Goal: Use online tool/utility: Utilize a website feature to perform a specific function

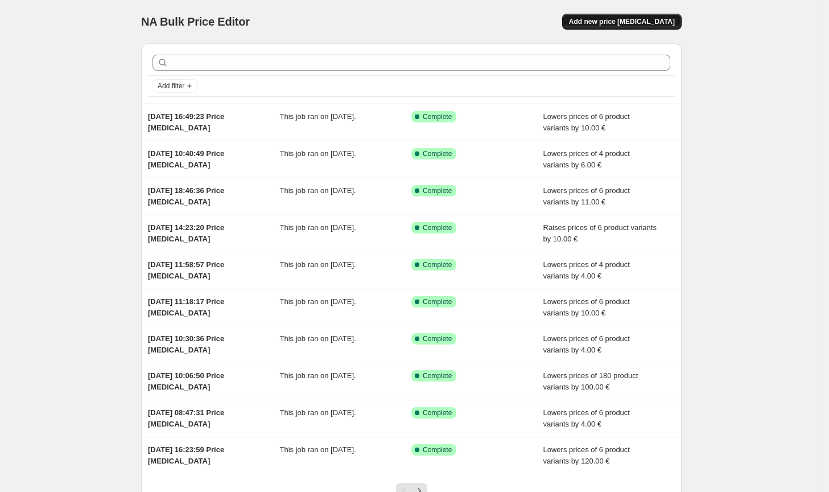
click at [647, 17] on button "Add new price [MEDICAL_DATA]" at bounding box center [622, 22] width 120 height 16
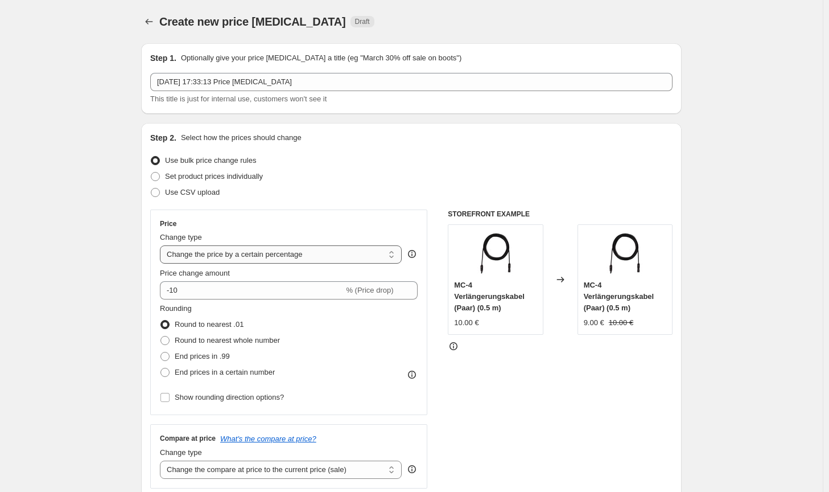
click at [357, 253] on select "Change the price to a certain amount Change the price by a certain amount Chang…" at bounding box center [281, 254] width 242 height 18
select select "by"
click at [162, 245] on select "Change the price to a certain amount Change the price by a certain amount Chang…" at bounding box center [281, 254] width 242 height 18
type input "-10.00"
click at [212, 341] on span "Round to nearest whole number" at bounding box center [227, 340] width 105 height 9
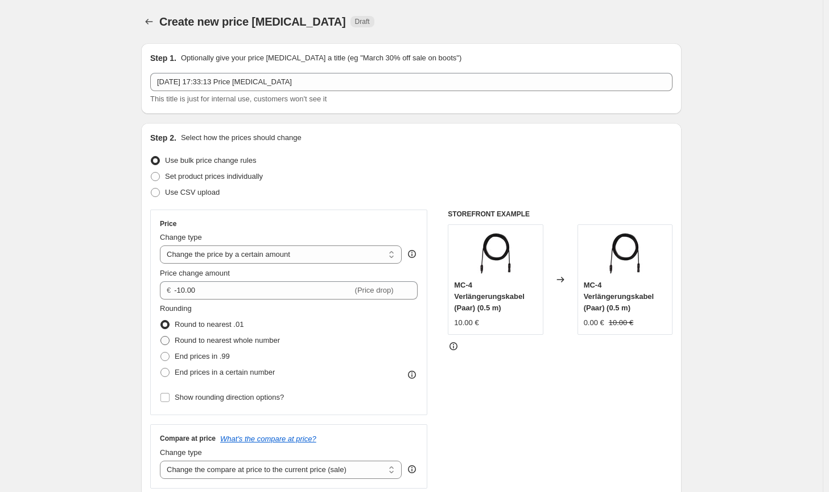
click at [161, 336] on input "Round to nearest whole number" at bounding box center [160, 336] width 1 height 1
radio input "true"
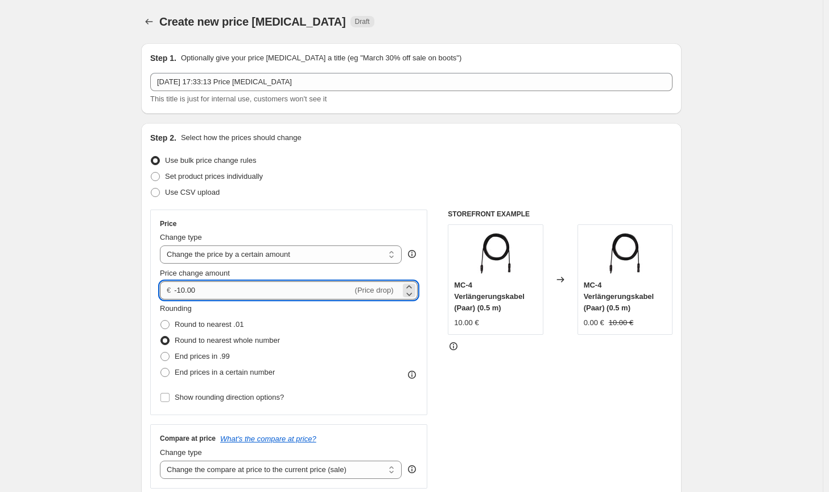
click at [183, 290] on input "-10.00" at bounding box center [263, 290] width 178 height 18
type input "-30.00"
click at [578, 378] on div "STOREFRONT EXAMPLE MC-4 Verlängerungskabel (Paar) (0.5 m) 10.00 € Changed to MC…" at bounding box center [560, 348] width 225 height 279
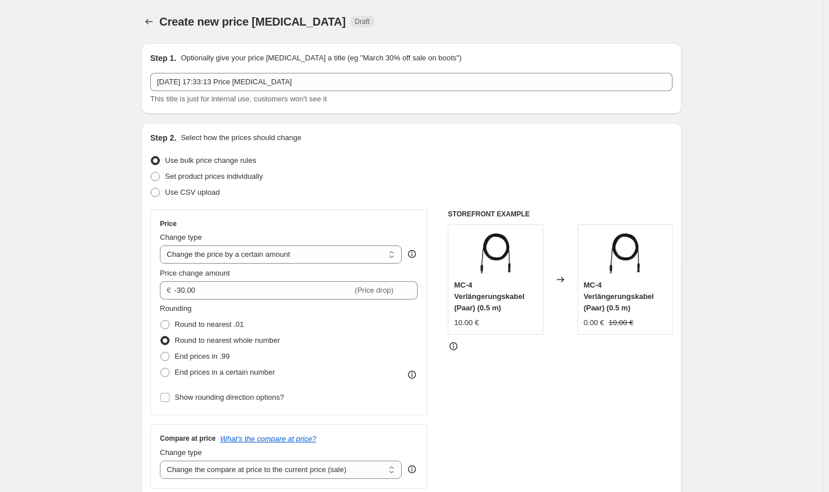
scroll to position [171, 0]
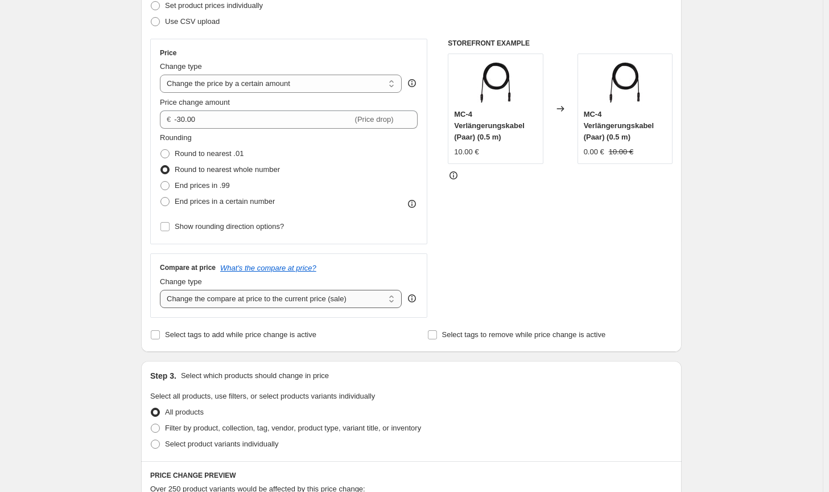
click at [336, 303] on select "Change the compare at price to the current price (sale) Change the compare at p…" at bounding box center [281, 299] width 242 height 18
select select "no_change"
click at [162, 290] on select "Change the compare at price to the current price (sale) Change the compare at p…" at bounding box center [281, 299] width 242 height 18
click at [408, 434] on label "Filter by product, collection, tag, vendor, product type, variant title, or inv…" at bounding box center [285, 428] width 271 height 16
click at [151, 424] on input "Filter by product, collection, tag, vendor, product type, variant title, or inv…" at bounding box center [151, 423] width 1 height 1
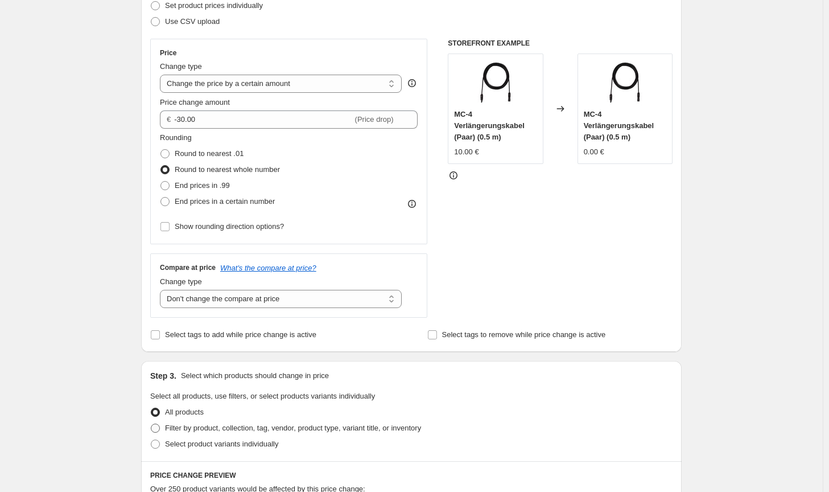
radio input "true"
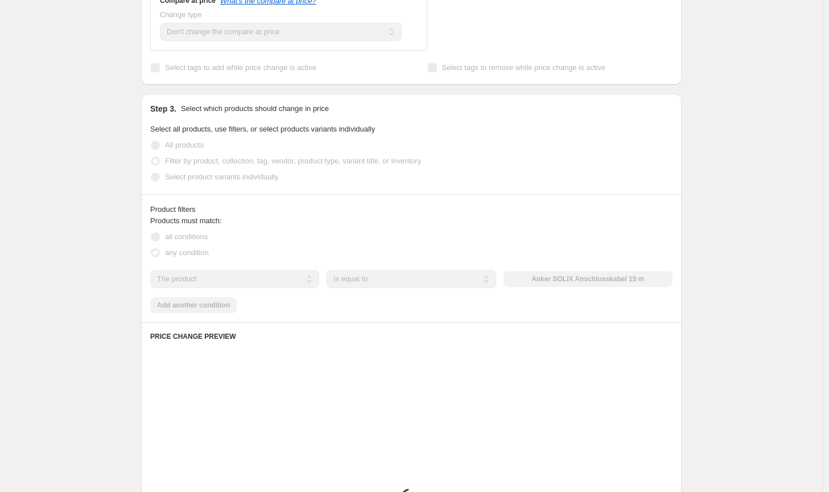
scroll to position [455, 0]
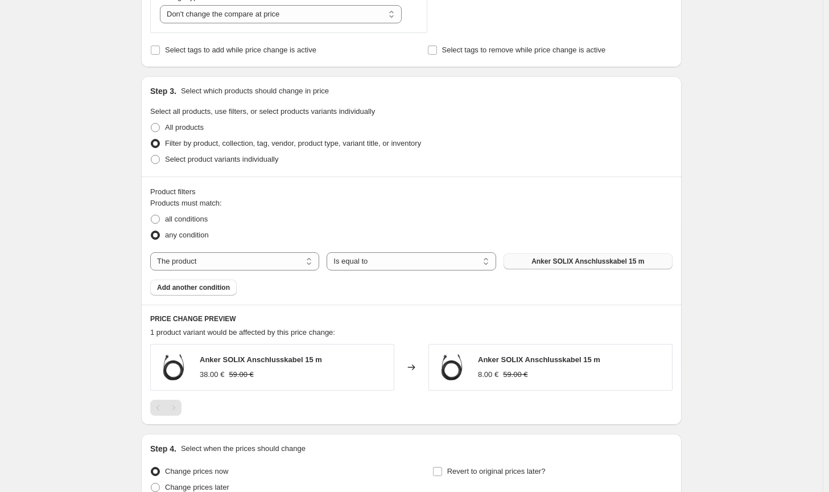
click at [605, 264] on span "Anker SOLIX Anschlusskabel 15 m" at bounding box center [588, 261] width 113 height 9
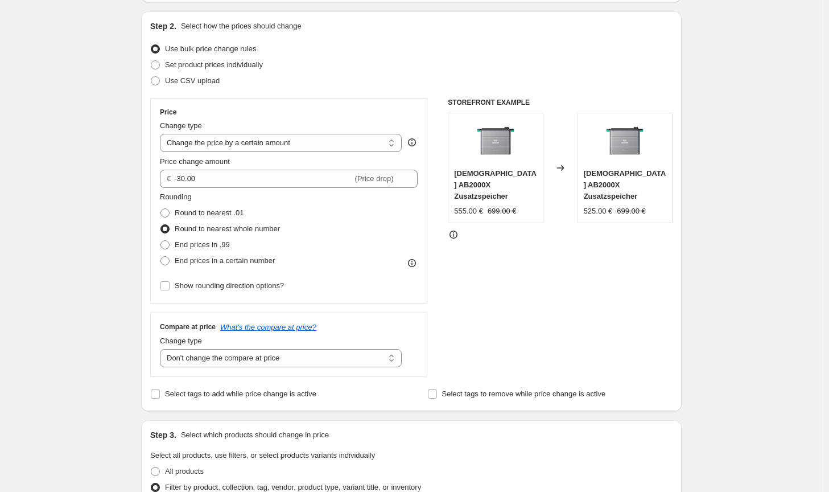
scroll to position [0, 0]
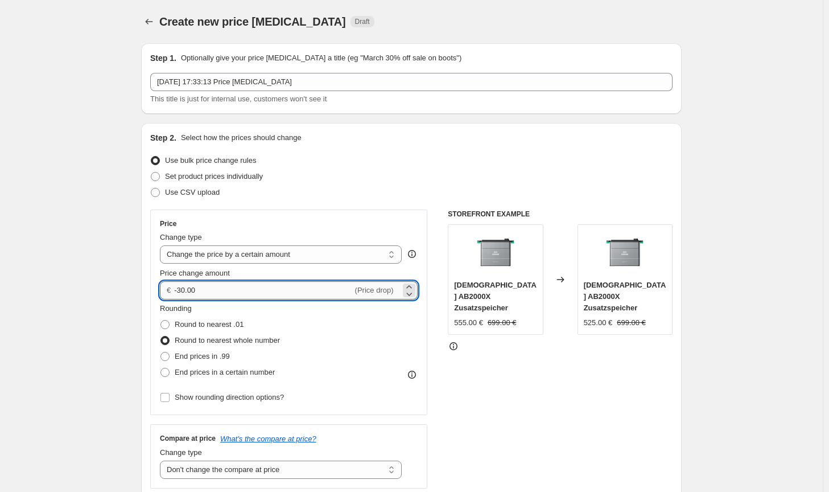
click at [186, 293] on input "-30.00" at bounding box center [263, 290] width 178 height 18
type input "-38.00"
click at [549, 392] on div "STOREFRONT EXAMPLE Zendure AB2000X Zusatzspeicher 555.00 € 699.00 € Changed to …" at bounding box center [560, 348] width 225 height 279
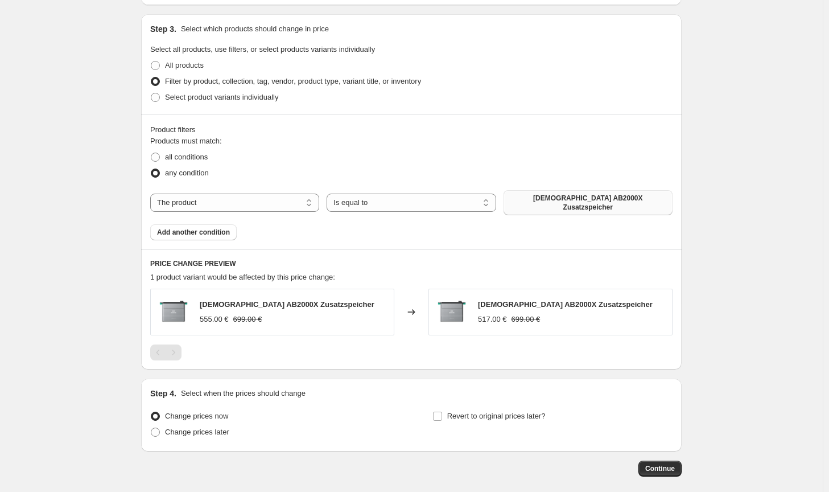
scroll to position [508, 0]
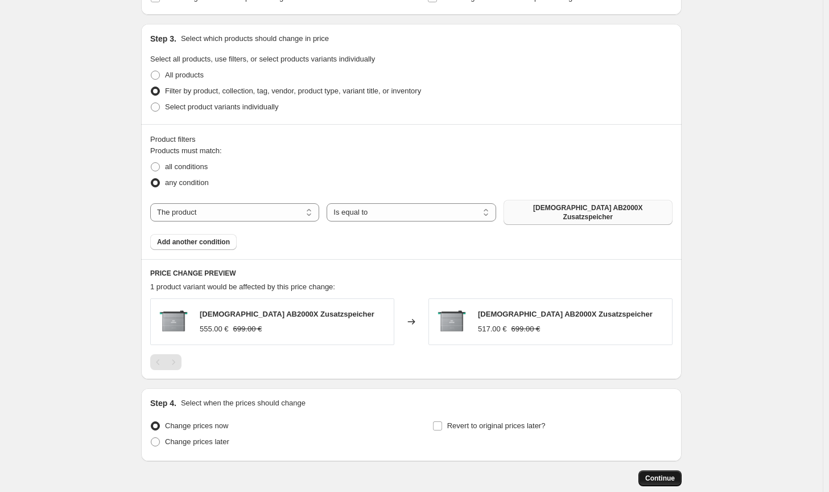
click at [665, 474] on span "Continue" at bounding box center [660, 478] width 30 height 9
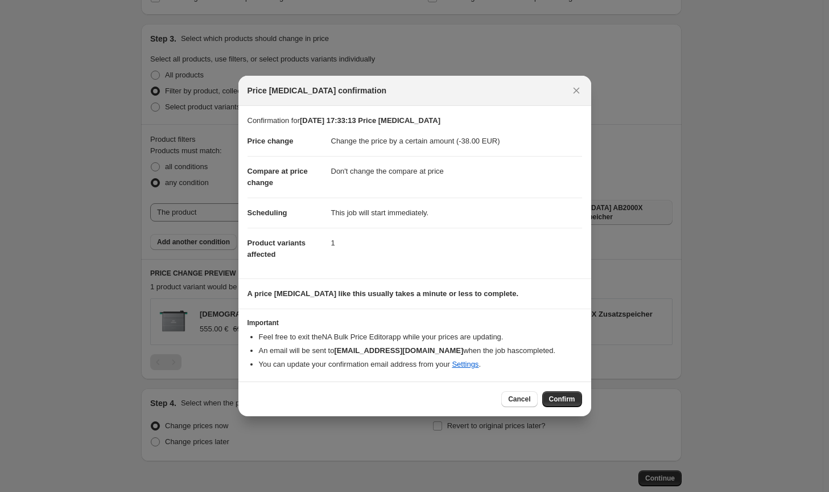
click at [557, 404] on button "Confirm" at bounding box center [562, 399] width 40 height 16
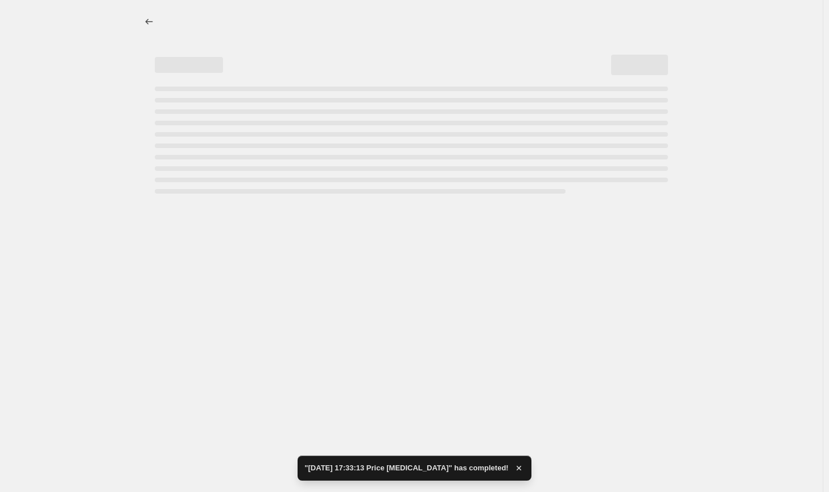
select select "by"
select select "no_change"
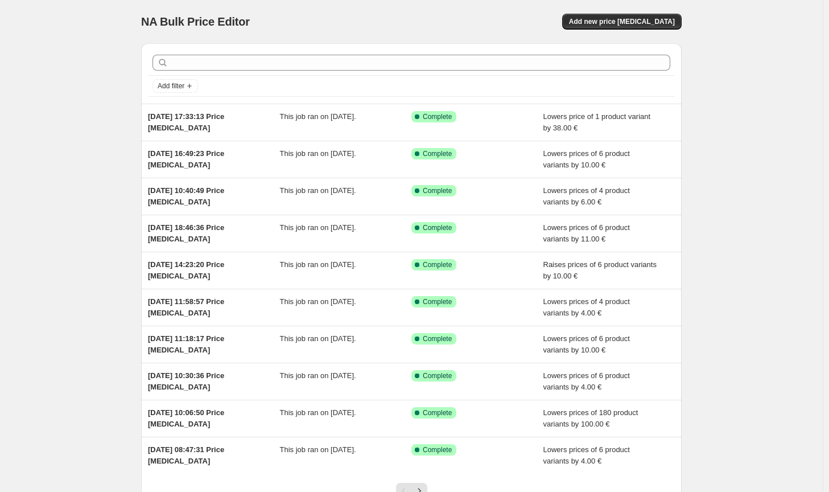
click at [603, 13] on div "NA Bulk Price Editor. This page is ready NA Bulk Price Editor Add new price [ME…" at bounding box center [411, 21] width 541 height 43
click at [603, 19] on span "Add new price [MEDICAL_DATA]" at bounding box center [622, 21] width 106 height 9
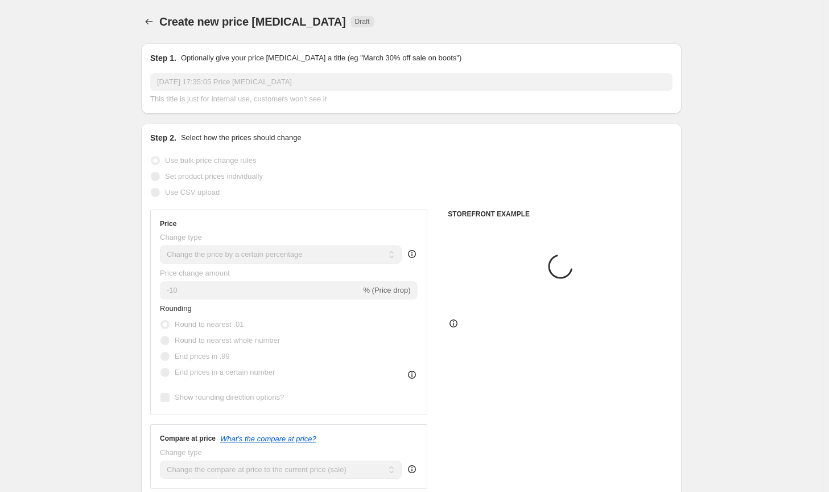
click at [288, 252] on select "Change the price to a certain amount Change the price by a certain amount Chang…" at bounding box center [281, 254] width 242 height 18
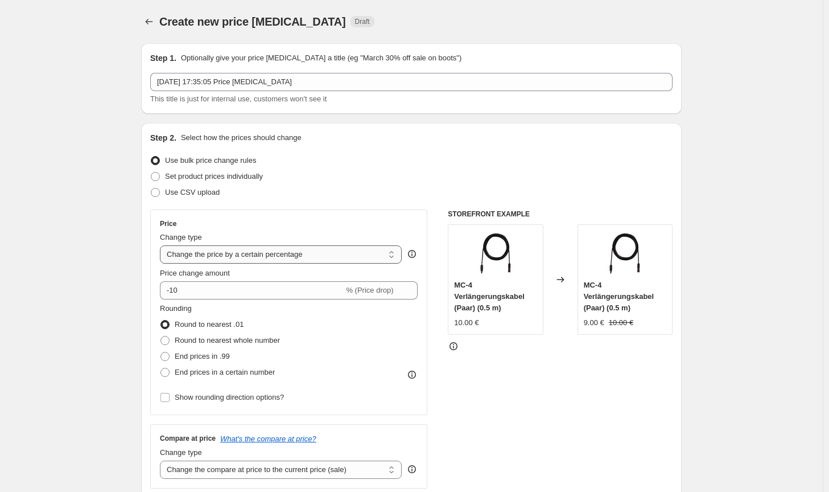
click at [282, 251] on select "Change the price to a certain amount Change the price by a certain amount Chang…" at bounding box center [281, 254] width 242 height 18
select select "by"
click at [162, 245] on select "Change the price to a certain amount Change the price by a certain amount Chang…" at bounding box center [281, 254] width 242 height 18
type input "-10.00"
click at [188, 340] on span "Round to nearest whole number" at bounding box center [227, 340] width 105 height 9
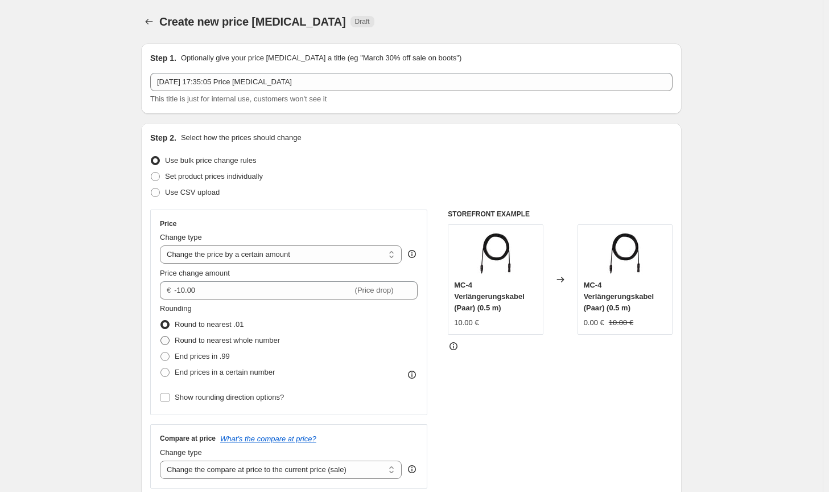
click at [161, 336] on input "Round to nearest whole number" at bounding box center [160, 336] width 1 height 1
radio input "true"
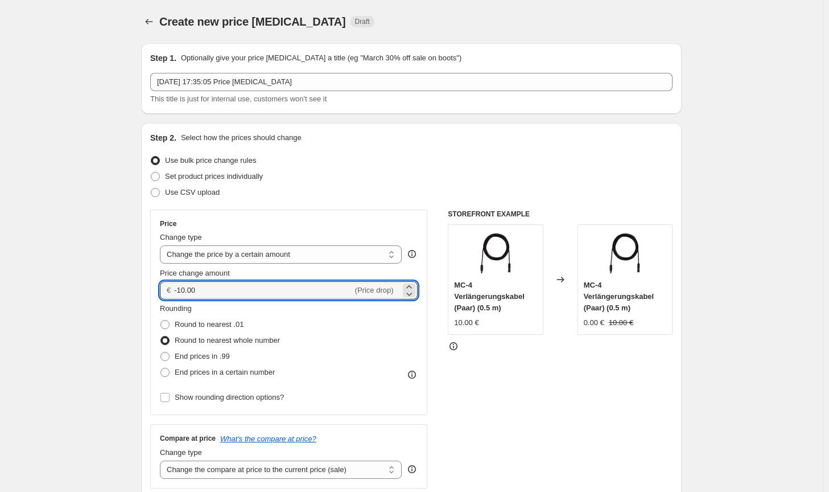
drag, startPoint x: 200, startPoint y: 294, endPoint x: 171, endPoint y: 292, distance: 28.5
click at [171, 292] on div "€ -10.00 (Price drop)" at bounding box center [289, 290] width 258 height 18
type input "528.00"
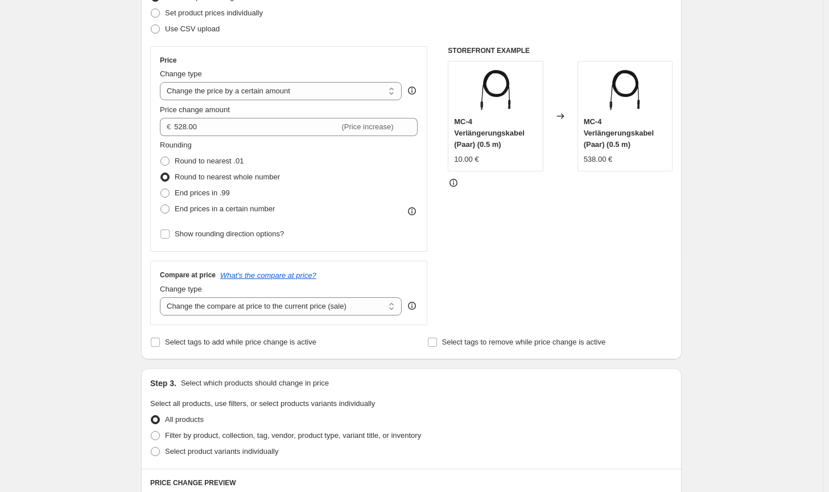
scroll to position [171, 0]
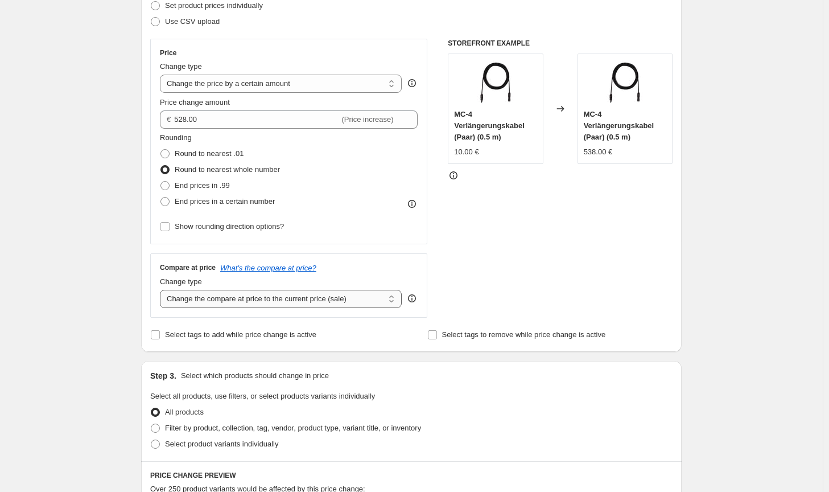
click at [353, 299] on select "Change the compare at price to the current price (sale) Change the compare at p…" at bounding box center [281, 299] width 242 height 18
select select "no_change"
click at [162, 290] on select "Change the compare at price to the current price (sale) Change the compare at p…" at bounding box center [281, 299] width 242 height 18
click at [359, 430] on span "Filter by product, collection, tag, vendor, product type, variant title, or inv…" at bounding box center [293, 427] width 256 height 9
click at [151, 424] on input "Filter by product, collection, tag, vendor, product type, variant title, or inv…" at bounding box center [151, 423] width 1 height 1
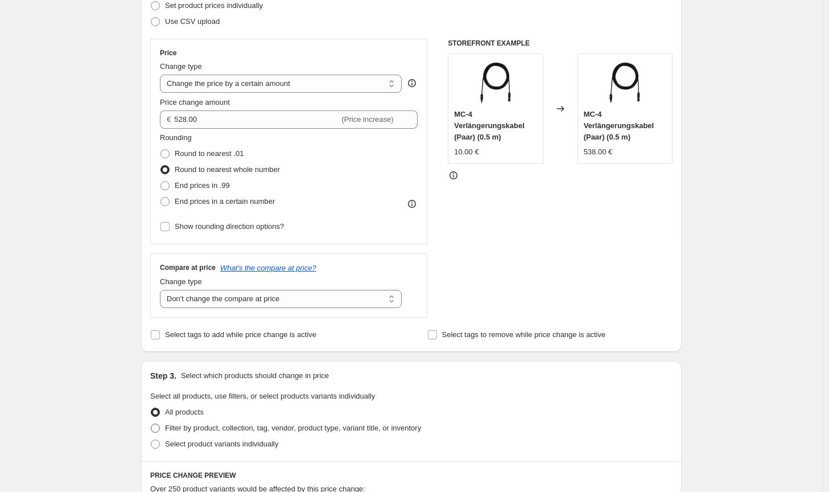
radio input "true"
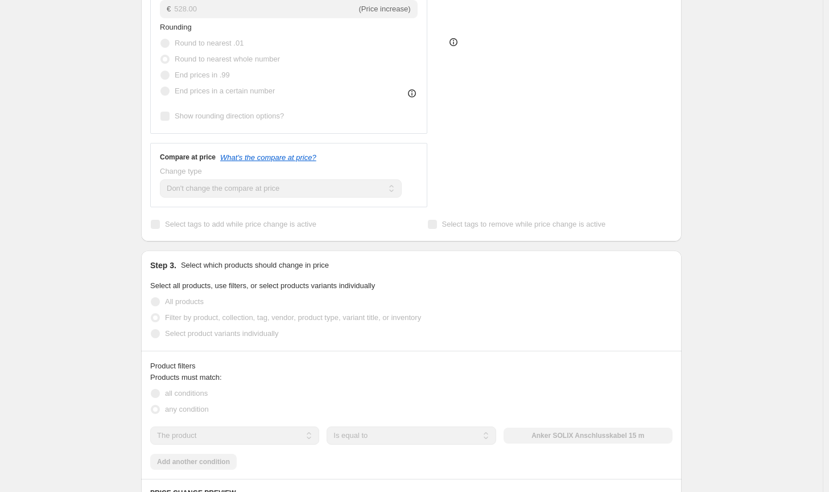
scroll to position [455, 0]
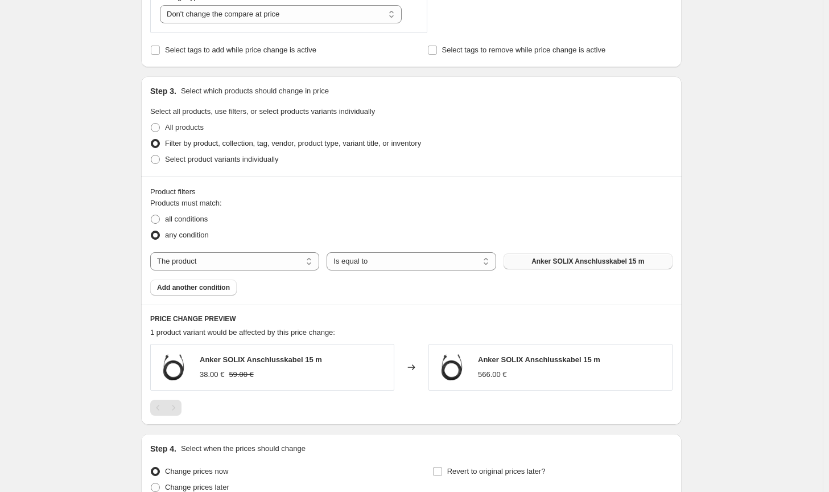
click at [574, 260] on span "Anker SOLIX Anschlusskabel 15 m" at bounding box center [588, 261] width 113 height 9
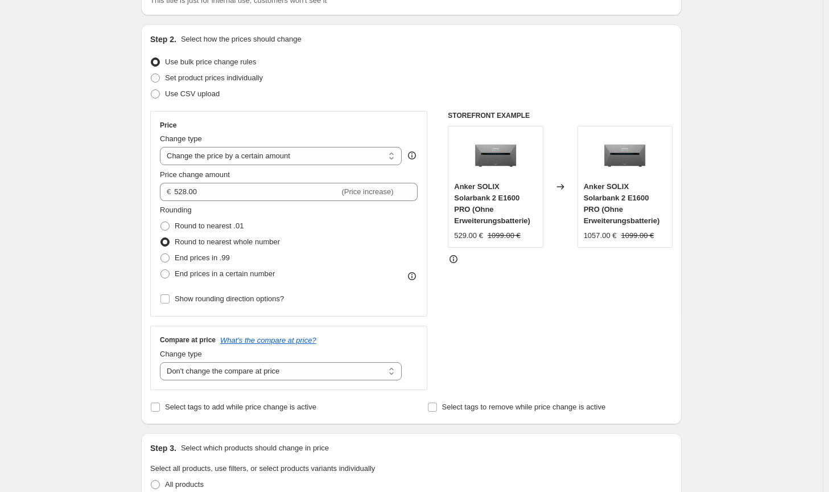
scroll to position [57, 0]
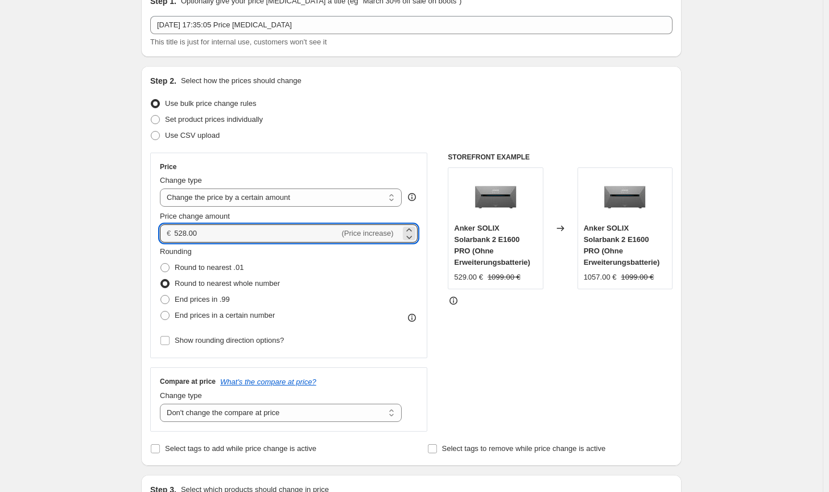
drag, startPoint x: 209, startPoint y: 233, endPoint x: 165, endPoint y: 233, distance: 44.4
click at [165, 233] on div "€ 528.00 (Price increase)" at bounding box center [289, 233] width 258 height 18
click at [176, 232] on input "1" at bounding box center [256, 233] width 165 height 18
type input "-1.00"
click at [651, 345] on div "STOREFRONT EXAMPLE Anker SOLIX Solarbank 2 E1600 PRO (Ohne Erweiterungsbatterie…" at bounding box center [560, 292] width 225 height 279
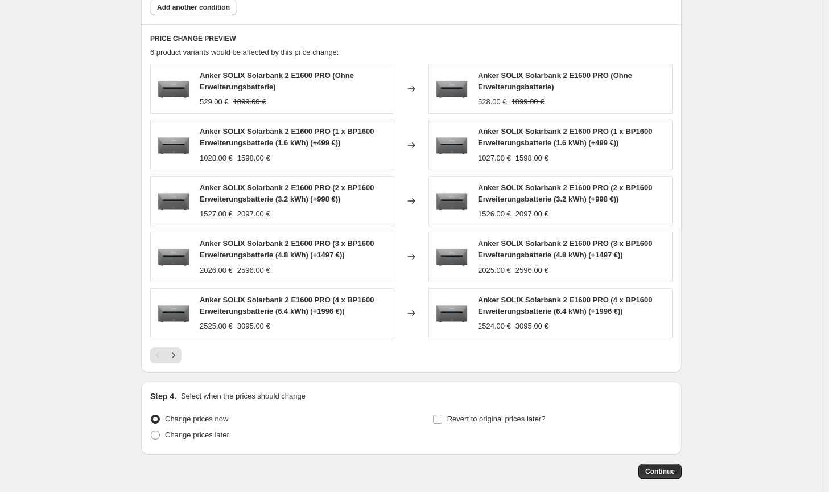
scroll to position [792, 0]
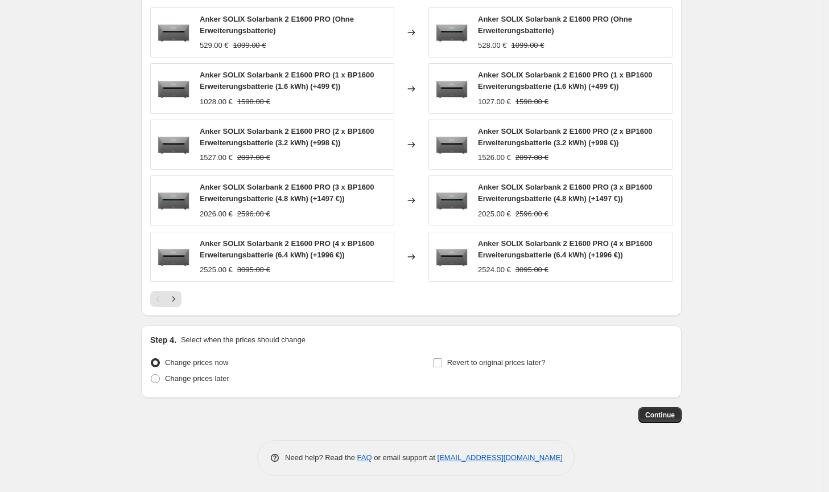
click at [669, 411] on span "Continue" at bounding box center [660, 414] width 30 height 9
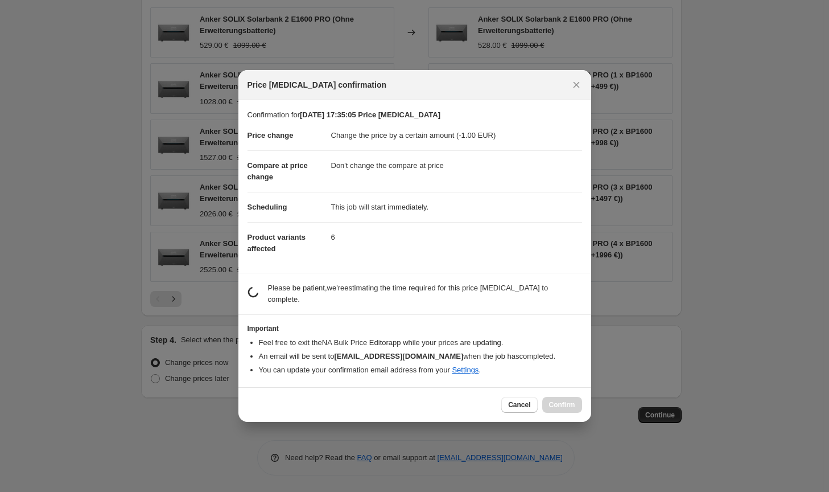
click at [555, 400] on div "Cancel Confirm" at bounding box center [541, 405] width 80 height 16
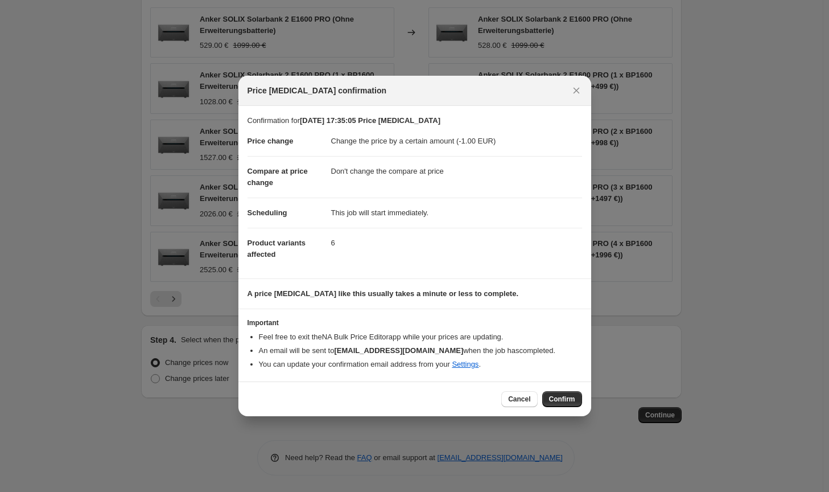
click at [555, 400] on span "Confirm" at bounding box center [562, 398] width 26 height 9
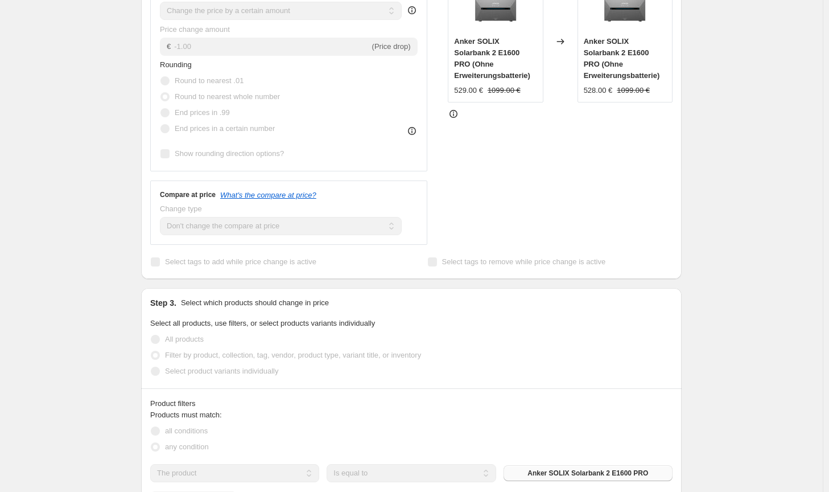
scroll to position [223, 0]
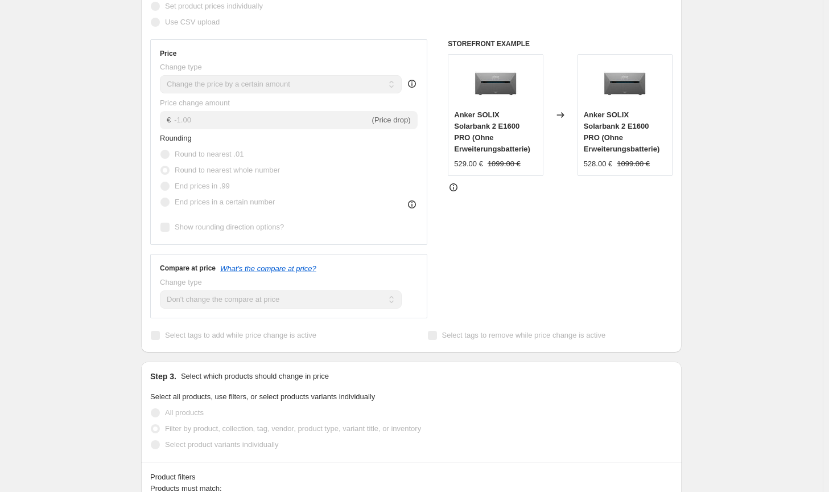
select select "by"
select select "no_change"
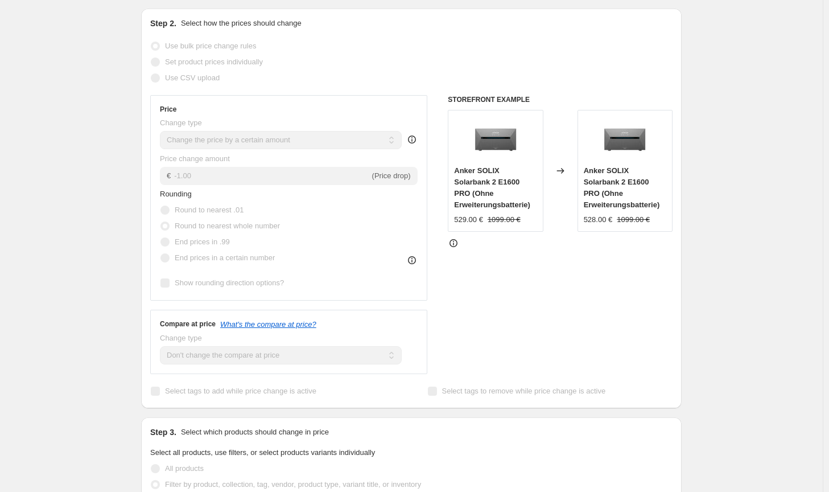
scroll to position [0, 0]
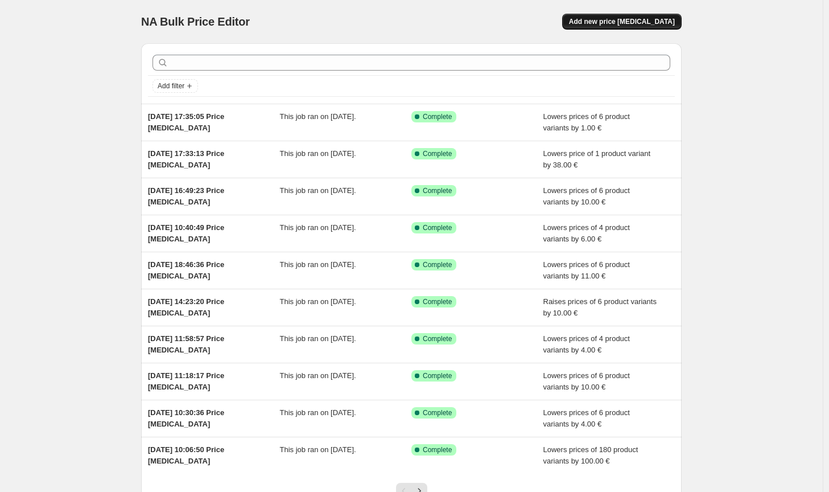
click at [661, 22] on span "Add new price [MEDICAL_DATA]" at bounding box center [622, 21] width 106 height 9
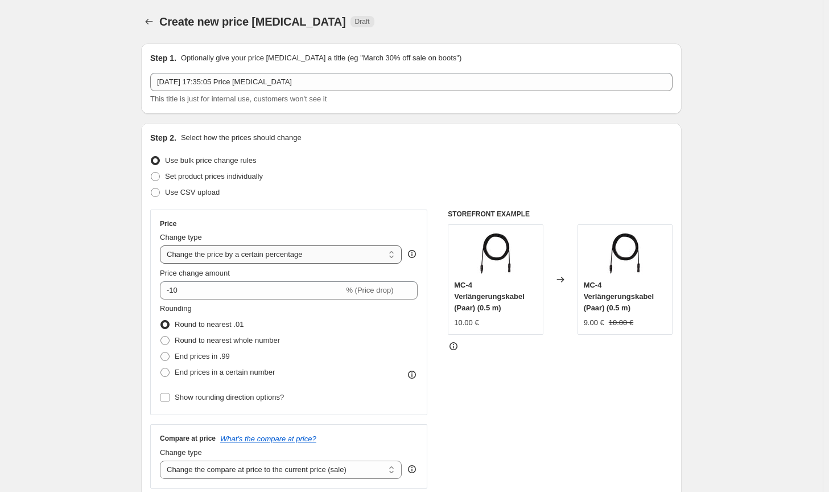
click at [329, 256] on select "Change the price to a certain amount Change the price by a certain amount Chang…" at bounding box center [281, 254] width 242 height 18
click at [329, 257] on select "Change the price to a certain amount Change the price by a certain amount Chang…" at bounding box center [281, 254] width 242 height 18
select select "by"
click at [162, 245] on select "Change the price to a certain amount Change the price by a certain amount Chang…" at bounding box center [281, 254] width 242 height 18
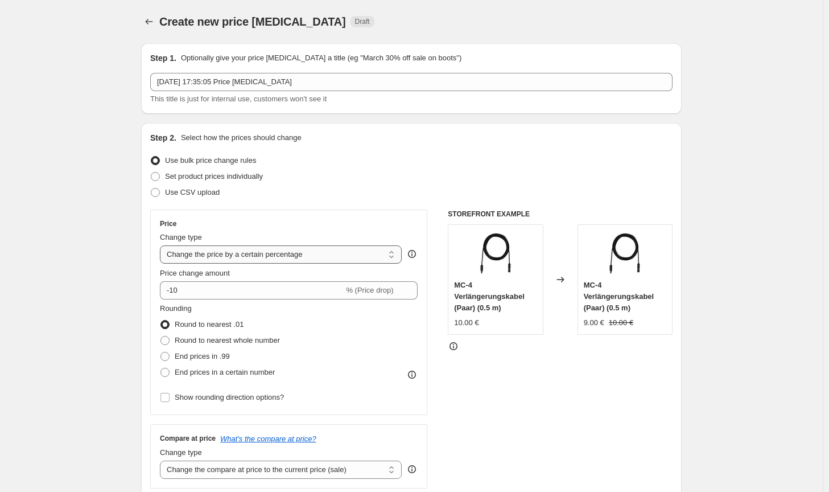
type input "-10.00"
click at [246, 337] on span "Round to nearest whole number" at bounding box center [227, 340] width 105 height 9
click at [161, 336] on input "Round to nearest whole number" at bounding box center [160, 336] width 1 height 1
radio input "true"
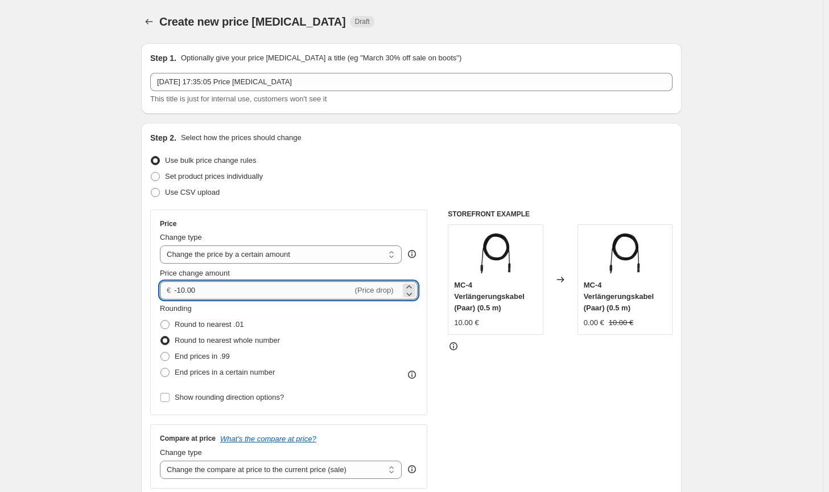
drag, startPoint x: 236, startPoint y: 292, endPoint x: 181, endPoint y: 289, distance: 54.7
click at [181, 289] on input "-10.00" at bounding box center [263, 290] width 178 height 18
type input "-200.00"
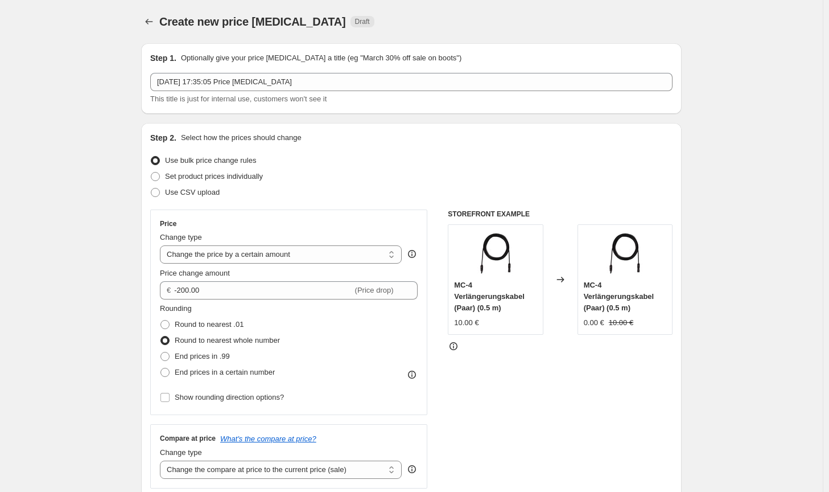
click at [393, 369] on div "Rounding Round to nearest .01 Round to nearest whole number End prices in .99 E…" at bounding box center [289, 341] width 258 height 77
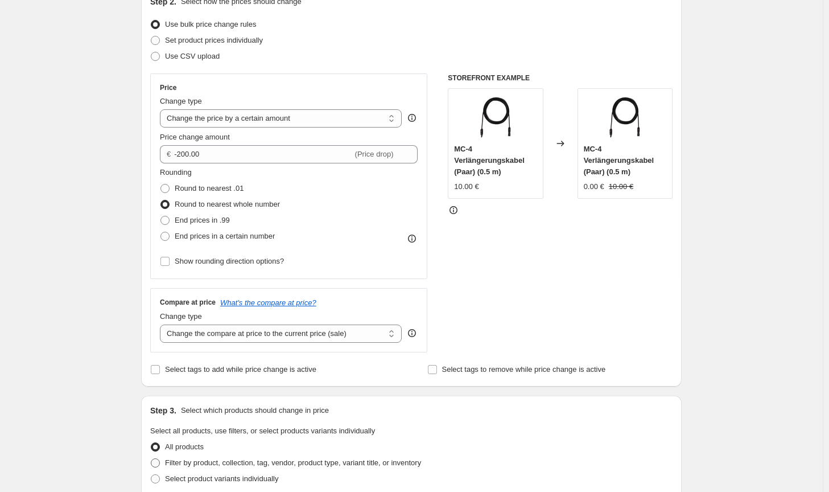
scroll to position [228, 0]
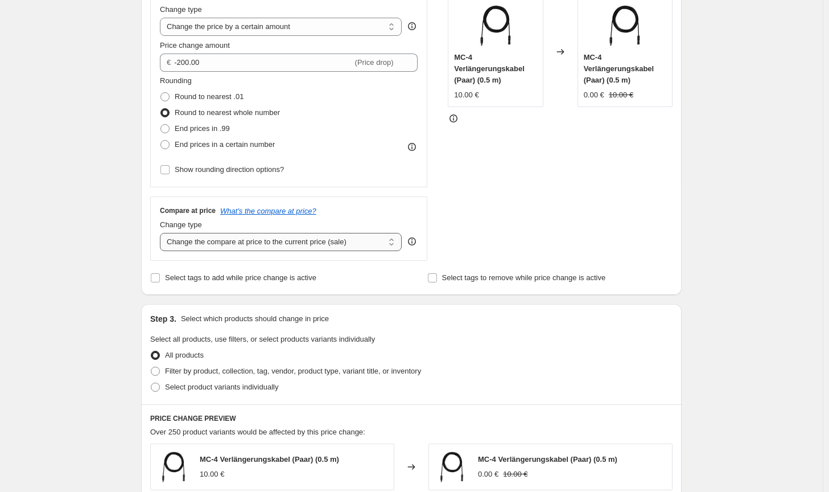
drag, startPoint x: 341, startPoint y: 238, endPoint x: 337, endPoint y: 247, distance: 10.2
click at [341, 238] on select "Change the compare at price to the current price (sale) Change the compare at p…" at bounding box center [281, 242] width 242 height 18
select select "no_change"
click at [162, 233] on select "Change the compare at price to the current price (sale) Change the compare at p…" at bounding box center [281, 242] width 242 height 18
click at [273, 374] on span "Filter by product, collection, tag, vendor, product type, variant title, or inv…" at bounding box center [293, 371] width 256 height 9
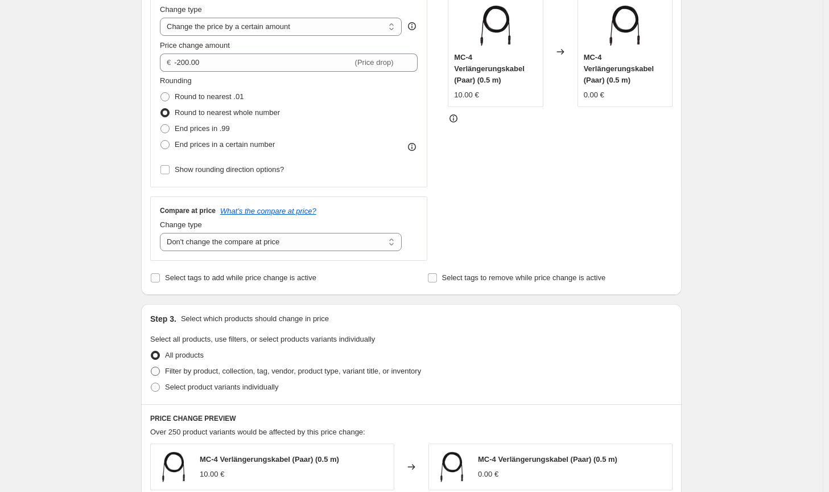
click at [151, 367] on input "Filter by product, collection, tag, vendor, product type, variant title, or inv…" at bounding box center [151, 367] width 1 height 1
radio input "true"
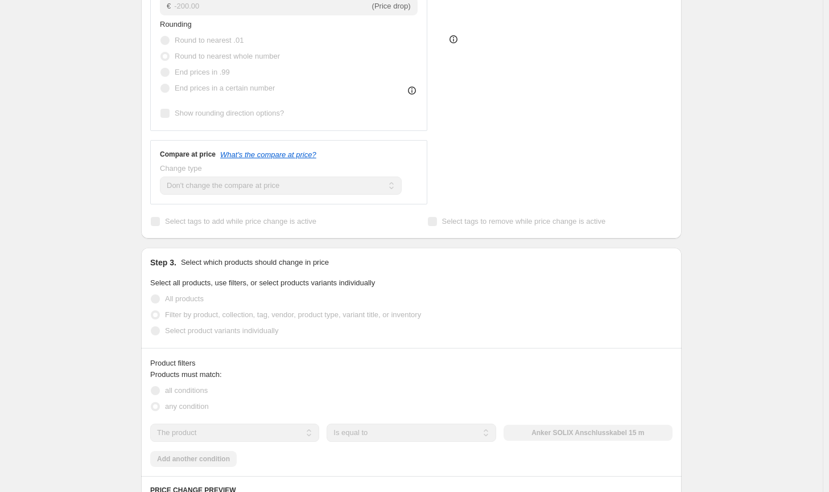
scroll to position [341, 0]
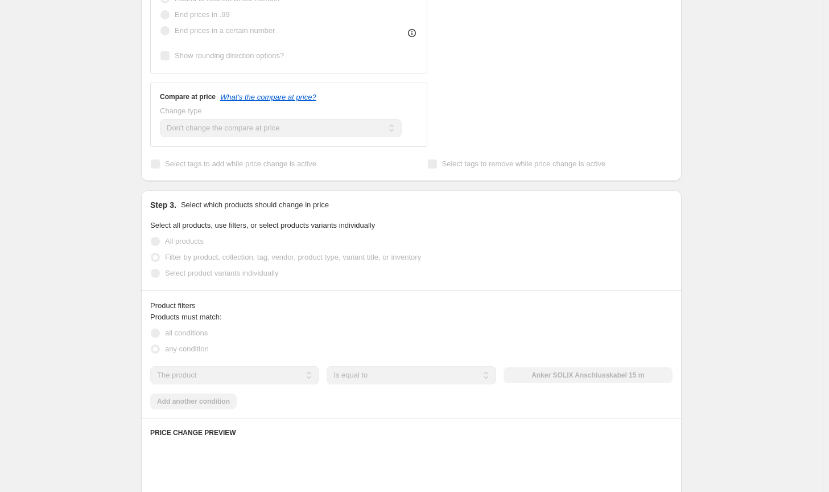
click at [542, 377] on div "The product The product's collection The product's tag The product's vendor The…" at bounding box center [411, 375] width 522 height 18
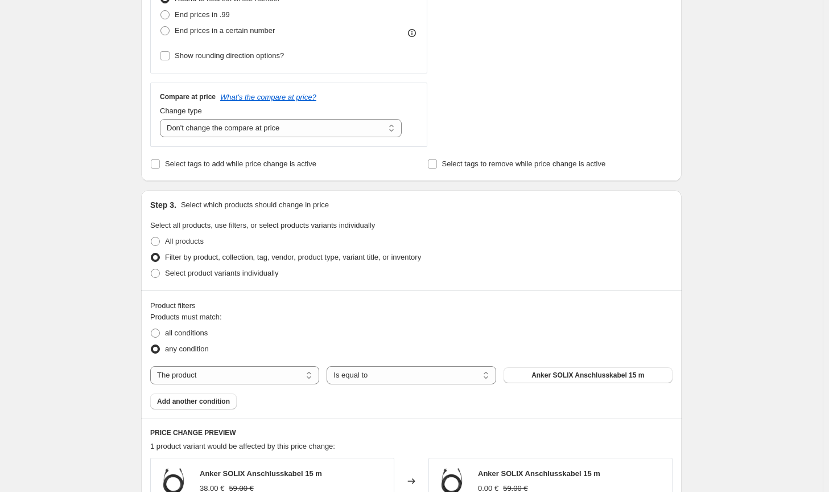
click at [541, 375] on span "Anker SOLIX Anschlusskabel 15 m" at bounding box center [588, 375] width 113 height 9
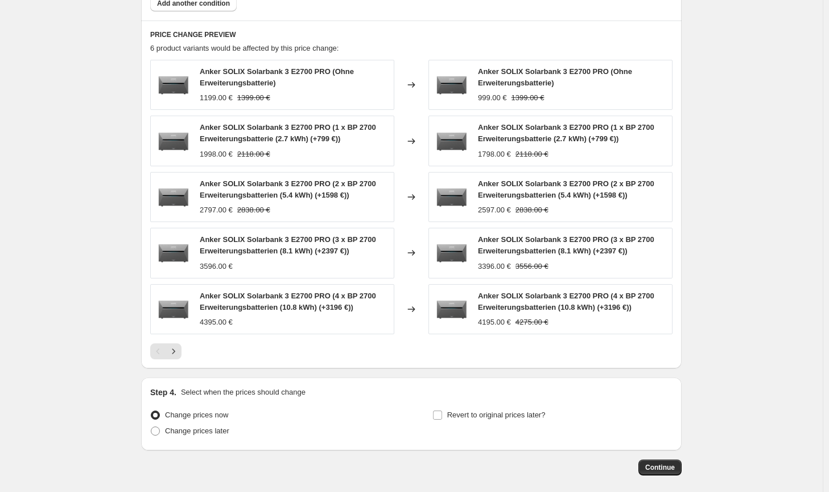
scroll to position [740, 0]
click at [659, 463] on span "Continue" at bounding box center [660, 466] width 30 height 9
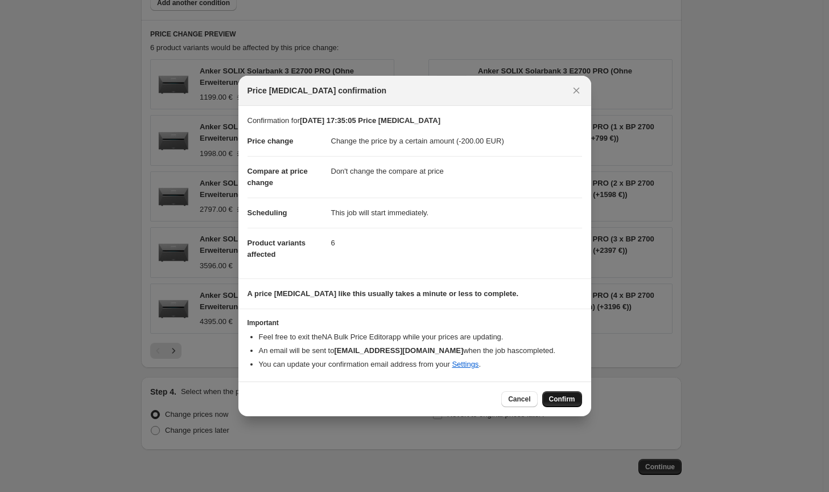
click at [576, 406] on button "Confirm" at bounding box center [562, 399] width 40 height 16
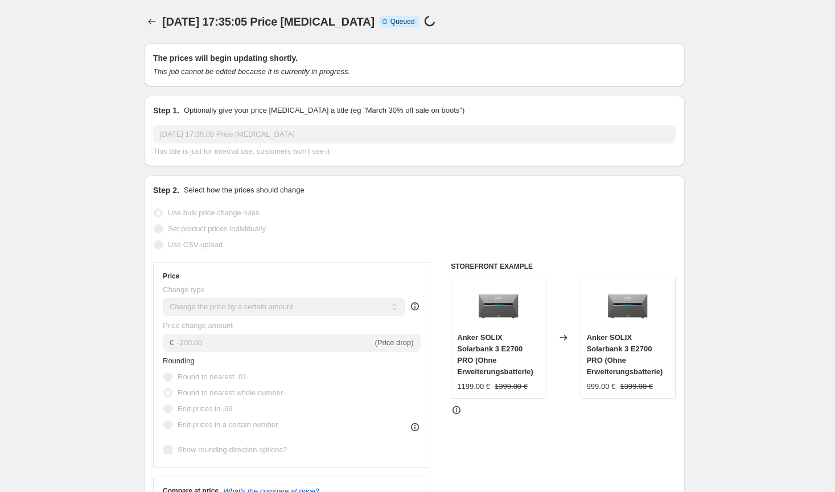
select select "by"
select select "no_change"
